Goal: Task Accomplishment & Management: Manage account settings

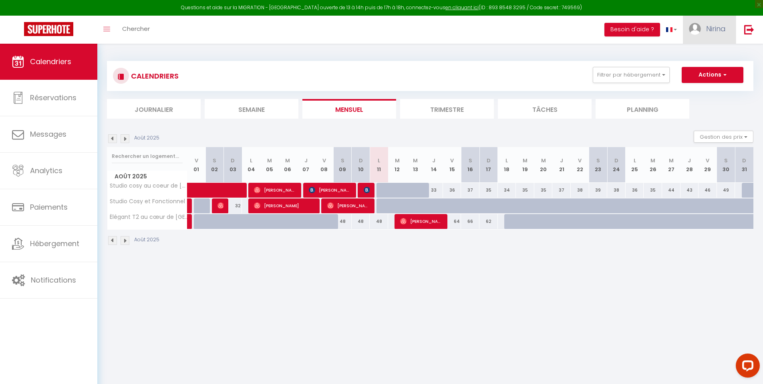
click at [712, 28] on span "Nirina" at bounding box center [716, 29] width 20 height 10
click at [703, 54] on link "Paramètres" at bounding box center [703, 56] width 59 height 14
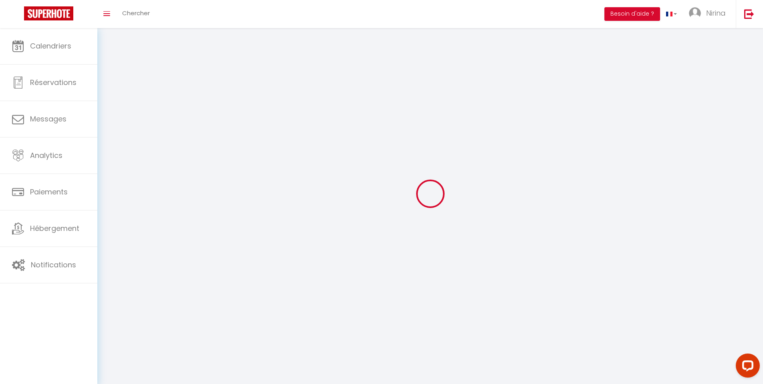
type input "Nirina"
type input "[PERSON_NAME]"
type input "0762711803"
type input "[STREET_ADDRESS], BAT A ETAGE 1 APPT 111"
type input "75020"
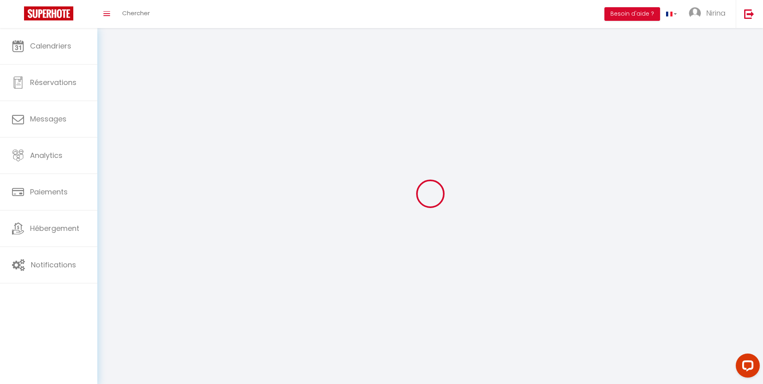
type input "[GEOGRAPHIC_DATA]"
type input "DWWALY1Ne1WEphAI8v11IUZbU"
type input "ujzxeXGsZeYE8PnBBNKvW1Hnp"
type input "DWWALY1Ne1WEphAI8v11IUZbU"
type input "ujzxeXGsZeYE8PnBBNKvW1Hnp"
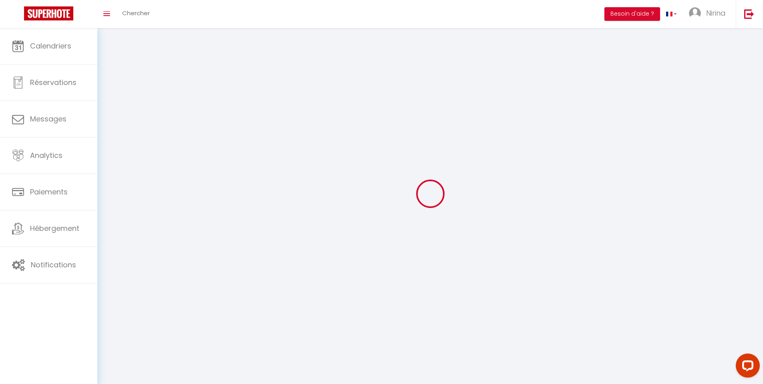
type input "[URL][DOMAIN_NAME]"
select select "28"
select select "fr"
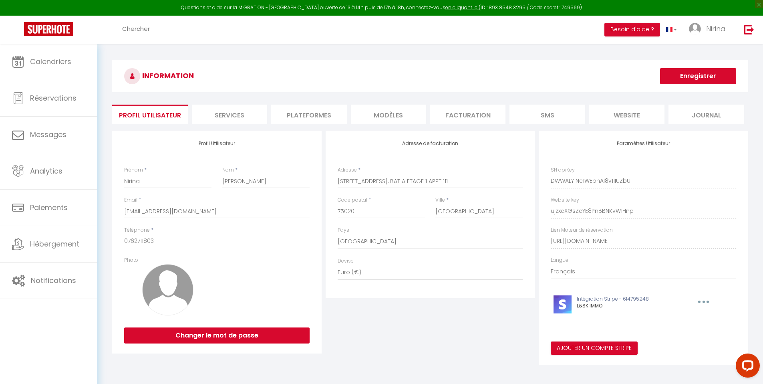
click at [306, 117] on li "Plateformes" at bounding box center [308, 115] width 75 height 20
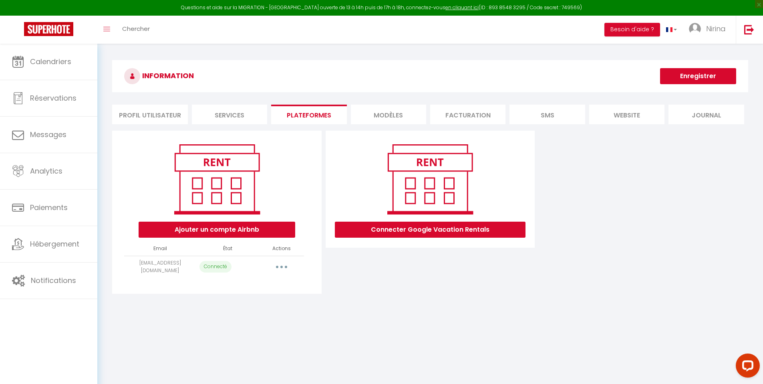
click at [285, 266] on button "button" at bounding box center [281, 266] width 22 height 13
click at [243, 314] on link "Reconnecter le compte" at bounding box center [246, 314] width 88 height 14
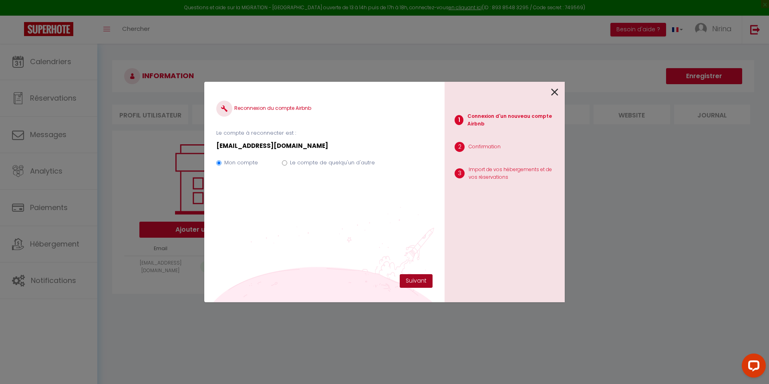
click at [422, 283] on button "Suivant" at bounding box center [416, 281] width 33 height 14
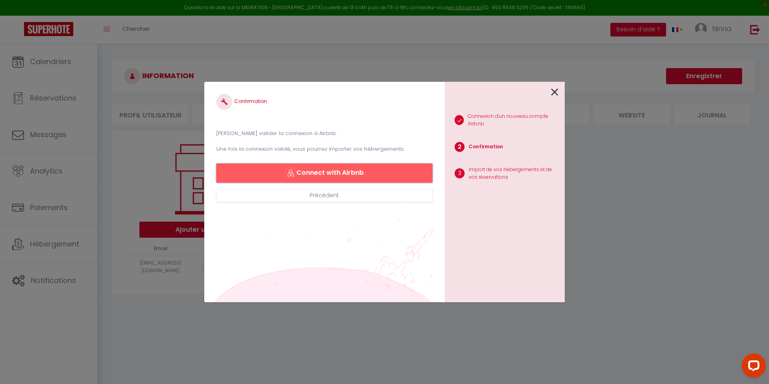
click at [356, 174] on button "Connect with Airbnb" at bounding box center [324, 172] width 216 height 19
click at [554, 92] on icon at bounding box center [554, 92] width 7 height 12
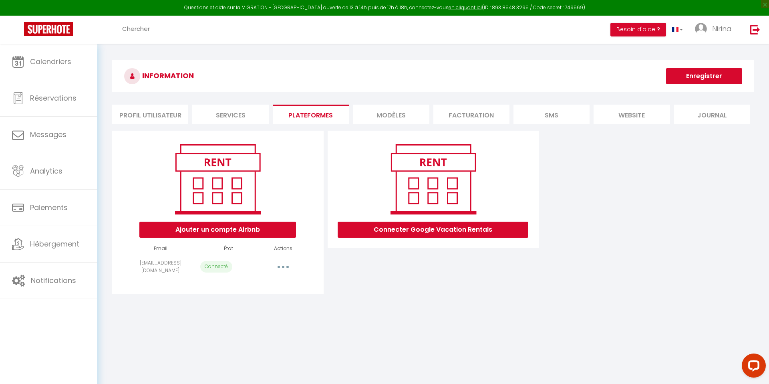
select select "49250"
select select
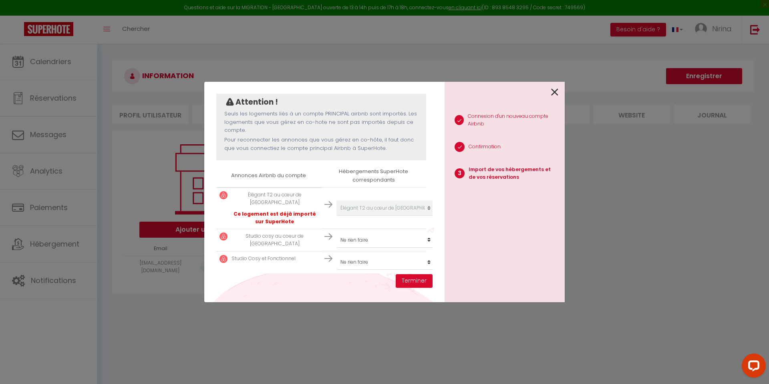
scroll to position [74, 0]
click at [423, 212] on select "Créer un nouveau hébergement Ne rien faire Studio cosy au coeur de Cambrai Élég…" at bounding box center [385, 204] width 98 height 15
select select "49664"
click at [422, 212] on select "Créer un nouveau hébergement Ne rien faire Studio cosy au coeur de Cambrai Élég…" at bounding box center [385, 204] width 98 height 15
select select "51431"
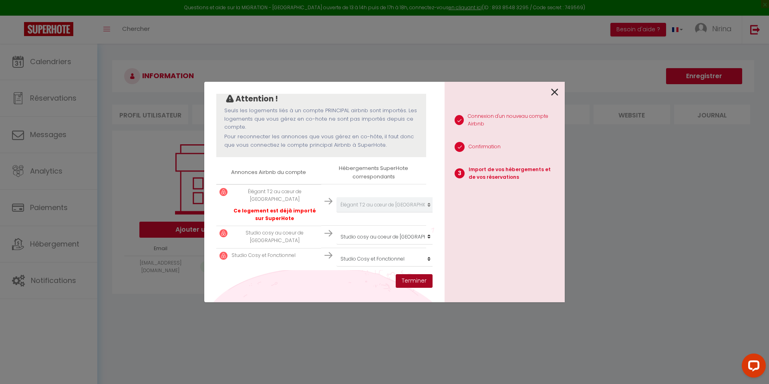
click at [419, 283] on button "Terminer" at bounding box center [414, 281] width 37 height 14
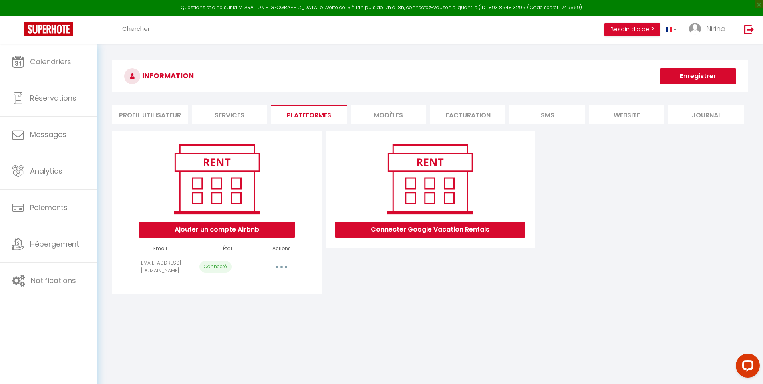
click at [284, 266] on button "button" at bounding box center [281, 266] width 22 height 13
click at [255, 314] on link "Reconnecter le compte" at bounding box center [246, 314] width 88 height 14
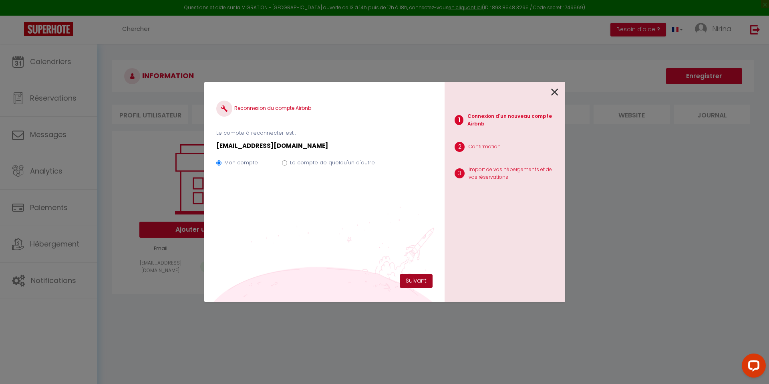
click at [412, 280] on button "Suivant" at bounding box center [416, 281] width 33 height 14
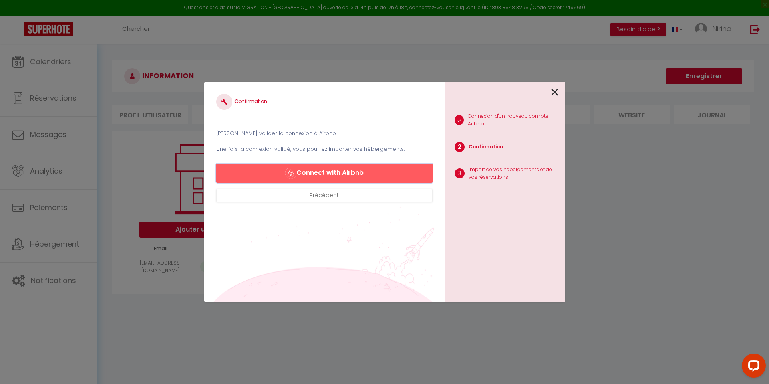
click at [326, 169] on button "Connect with Airbnb" at bounding box center [324, 172] width 216 height 19
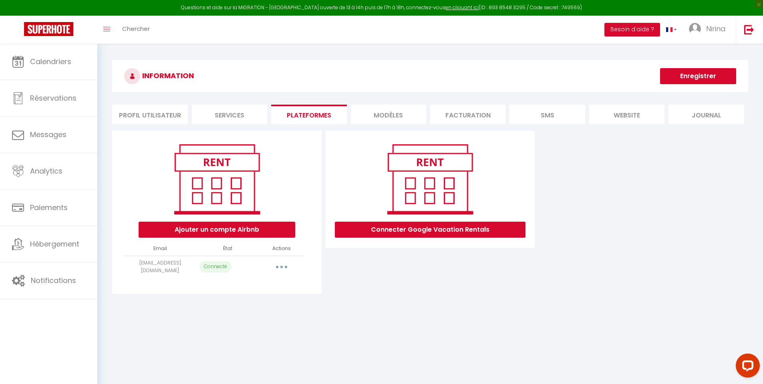
select select "49250"
select select
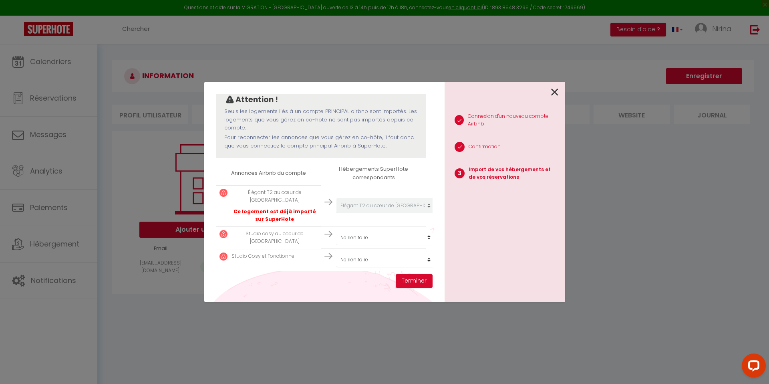
scroll to position [74, 0]
click at [421, 212] on select "Créer un nouveau hébergement Ne rien faire Studio cosy au coeur de Cambrai Élég…" at bounding box center [385, 204] width 98 height 15
select select "51431"
click at [421, 212] on select "Créer un nouveau hébergement Ne rien faire Studio cosy au coeur de Cambrai Élég…" at bounding box center [385, 204] width 98 height 15
select select
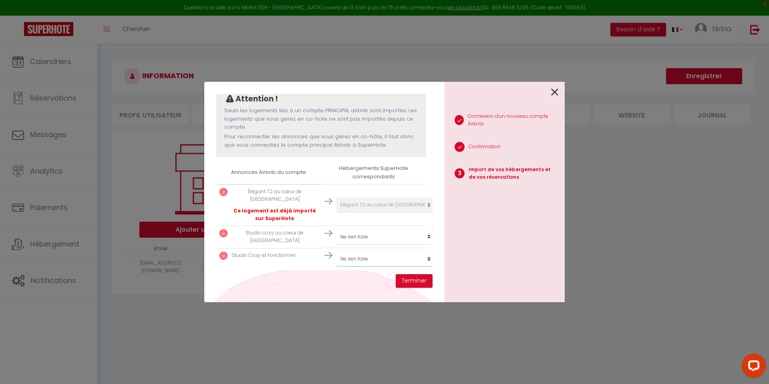
click at [423, 212] on select "Créer un nouveau hébergement Ne rien faire Studio cosy au coeur de Cambrai Élég…" at bounding box center [385, 204] width 98 height 15
select select "51431"
click at [412, 280] on button "Terminer" at bounding box center [414, 281] width 37 height 14
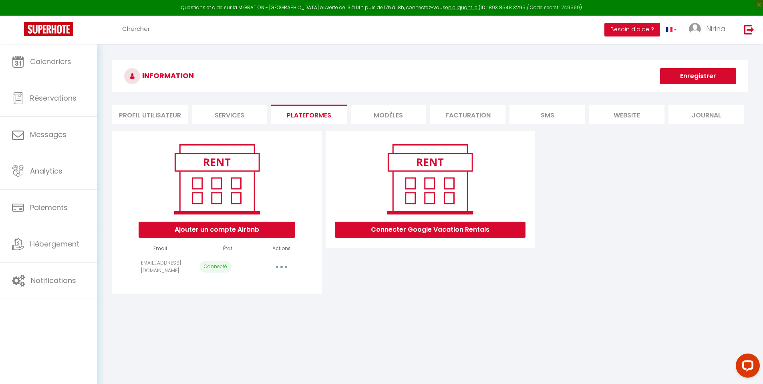
click at [283, 264] on button "button" at bounding box center [281, 266] width 22 height 13
click at [256, 314] on link "Reconnecter le compte" at bounding box center [246, 314] width 88 height 14
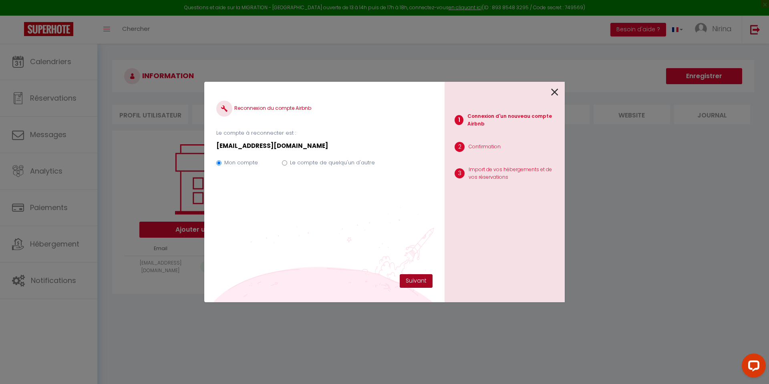
click at [415, 281] on button "Suivant" at bounding box center [416, 281] width 33 height 14
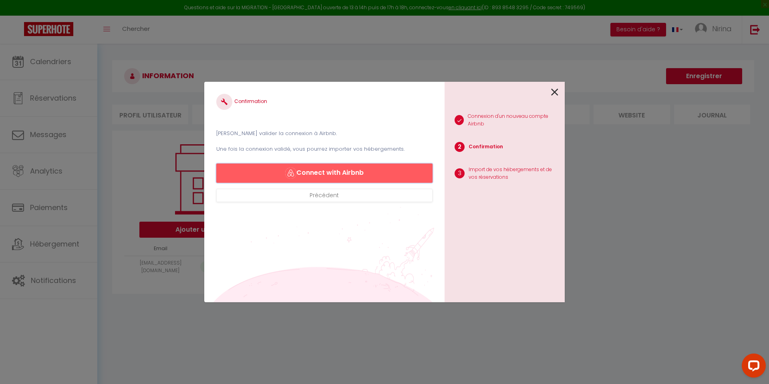
click at [375, 174] on button "Connect with Airbnb" at bounding box center [324, 172] width 216 height 19
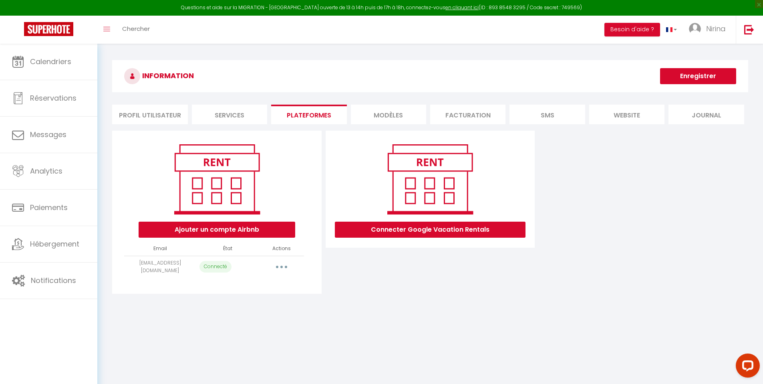
select select "49250"
select select
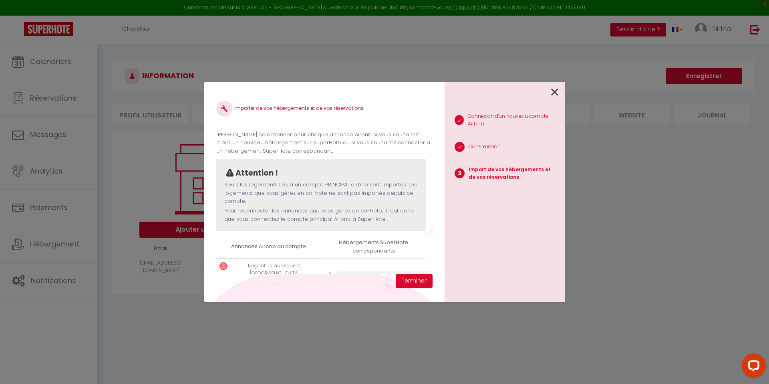
scroll to position [74, 0]
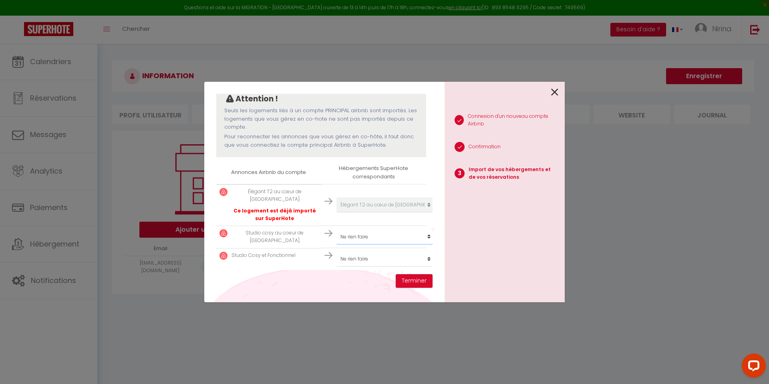
click at [423, 212] on select "Créer un nouveau hébergement Ne rien faire Studio cosy au coeur de Cambrai Élég…" at bounding box center [385, 204] width 98 height 15
select select "49664"
click at [422, 212] on select "Créer un nouveau hébergement Ne rien faire Studio cosy au coeur de Cambrai Élég…" at bounding box center [385, 204] width 98 height 15
select select "51431"
click at [423, 281] on button "Terminer" at bounding box center [414, 281] width 37 height 14
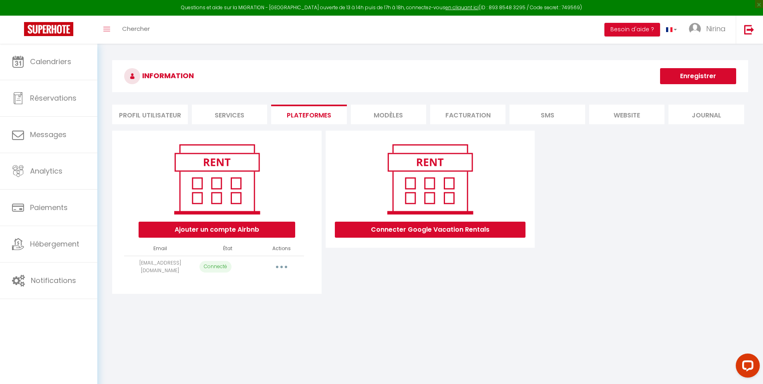
click at [283, 266] on button "button" at bounding box center [281, 266] width 22 height 13
click at [340, 282] on div "Connecter Google Vacation Rentals" at bounding box center [430, 212] width 213 height 163
click at [281, 267] on button "button" at bounding box center [281, 266] width 22 height 13
click at [264, 313] on link "Reconnecter le compte" at bounding box center [246, 314] width 88 height 14
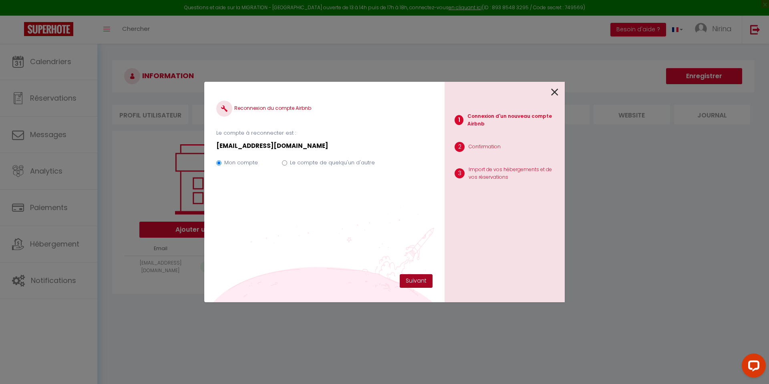
click at [419, 283] on button "Suivant" at bounding box center [416, 281] width 33 height 14
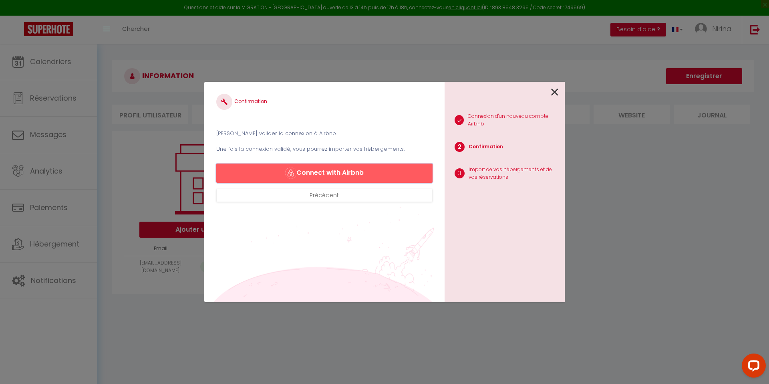
click at [374, 177] on button "Connect with Airbnb" at bounding box center [324, 172] width 216 height 19
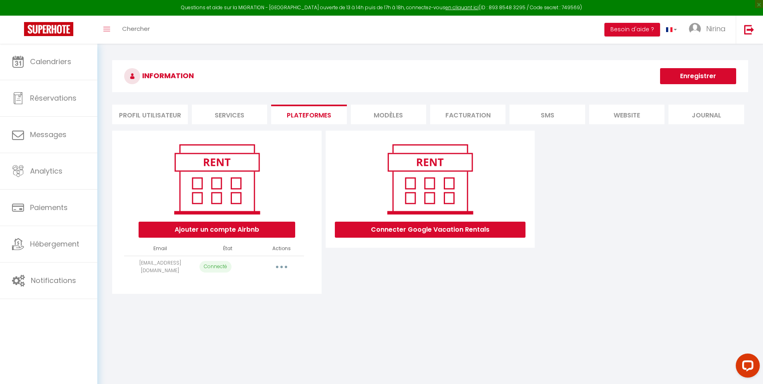
select select "49250"
select select
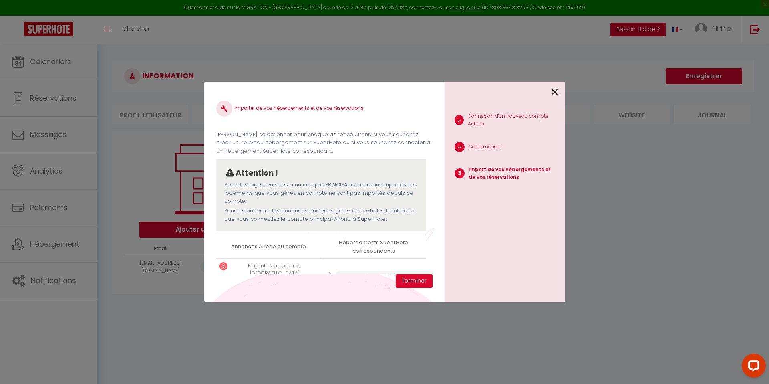
scroll to position [74, 0]
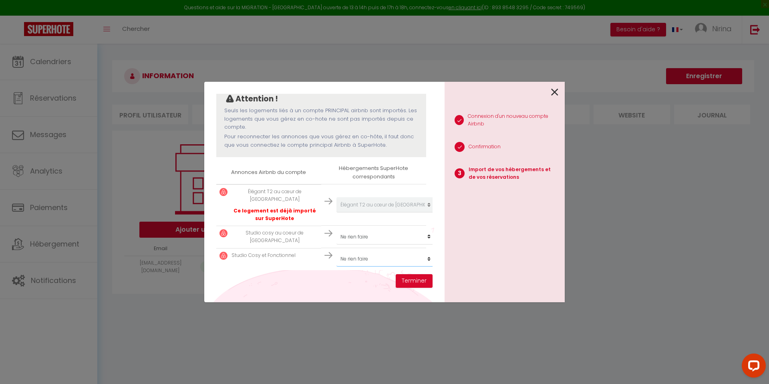
click at [422, 212] on select "Créer un nouveau hébergement Ne rien faire Studio cosy au coeur de [GEOGRAPHIC_…" at bounding box center [385, 204] width 98 height 15
select select "51431"
click at [423, 212] on select "Créer un nouveau hébergement Ne rien faire Studio cosy au coeur de [GEOGRAPHIC_…" at bounding box center [385, 204] width 98 height 15
select select "49664"
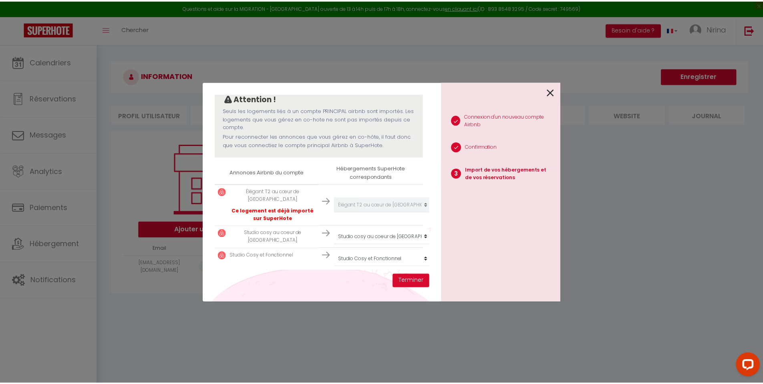
scroll to position [74, 2]
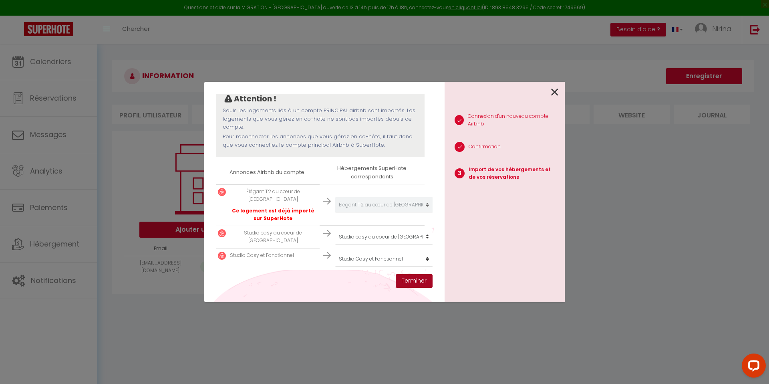
click at [407, 279] on button "Terminer" at bounding box center [414, 281] width 37 height 14
